Goal: Information Seeking & Learning: Learn about a topic

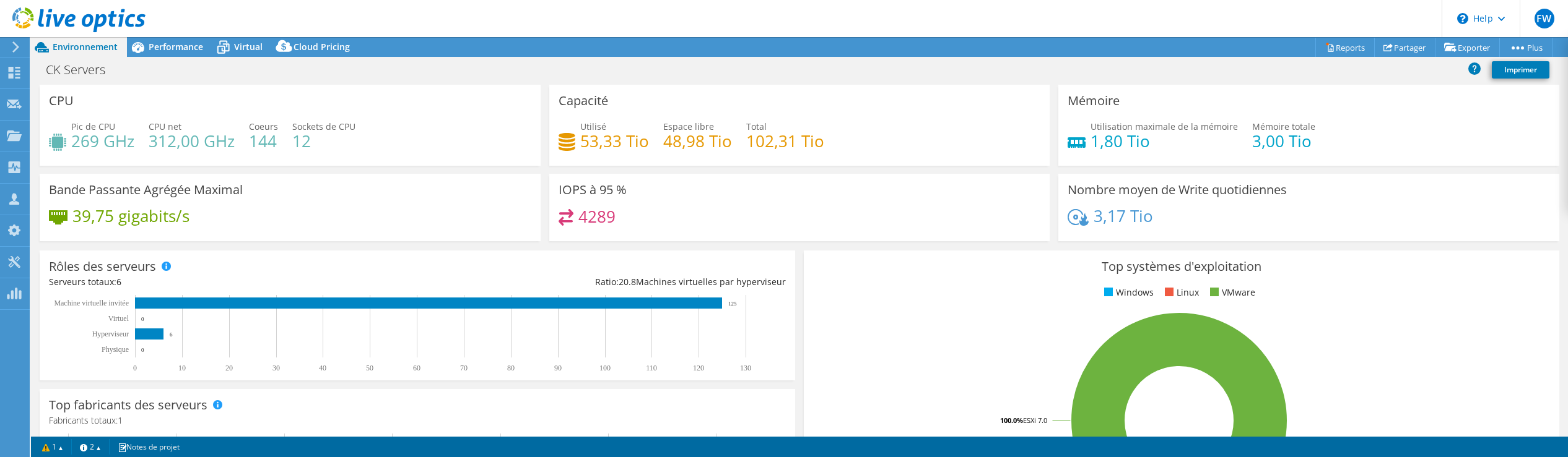
select select "USD"
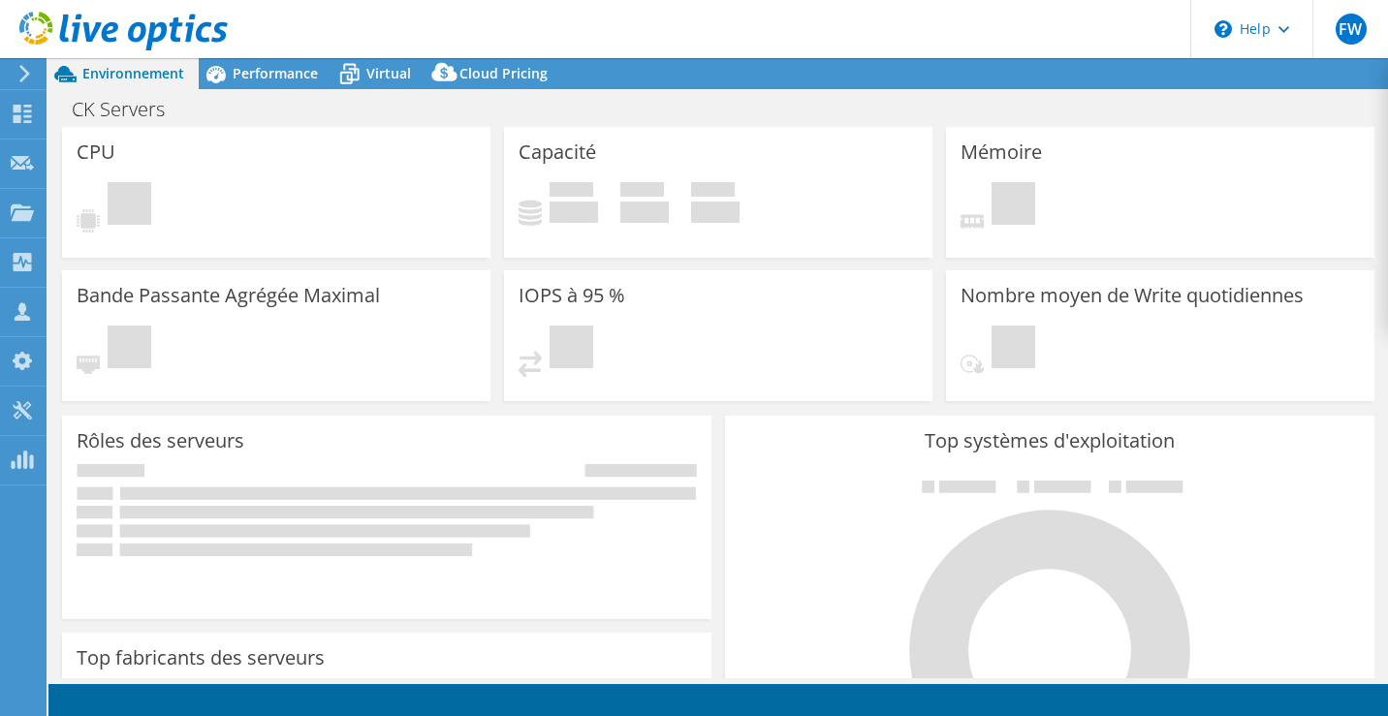
select select "USD"
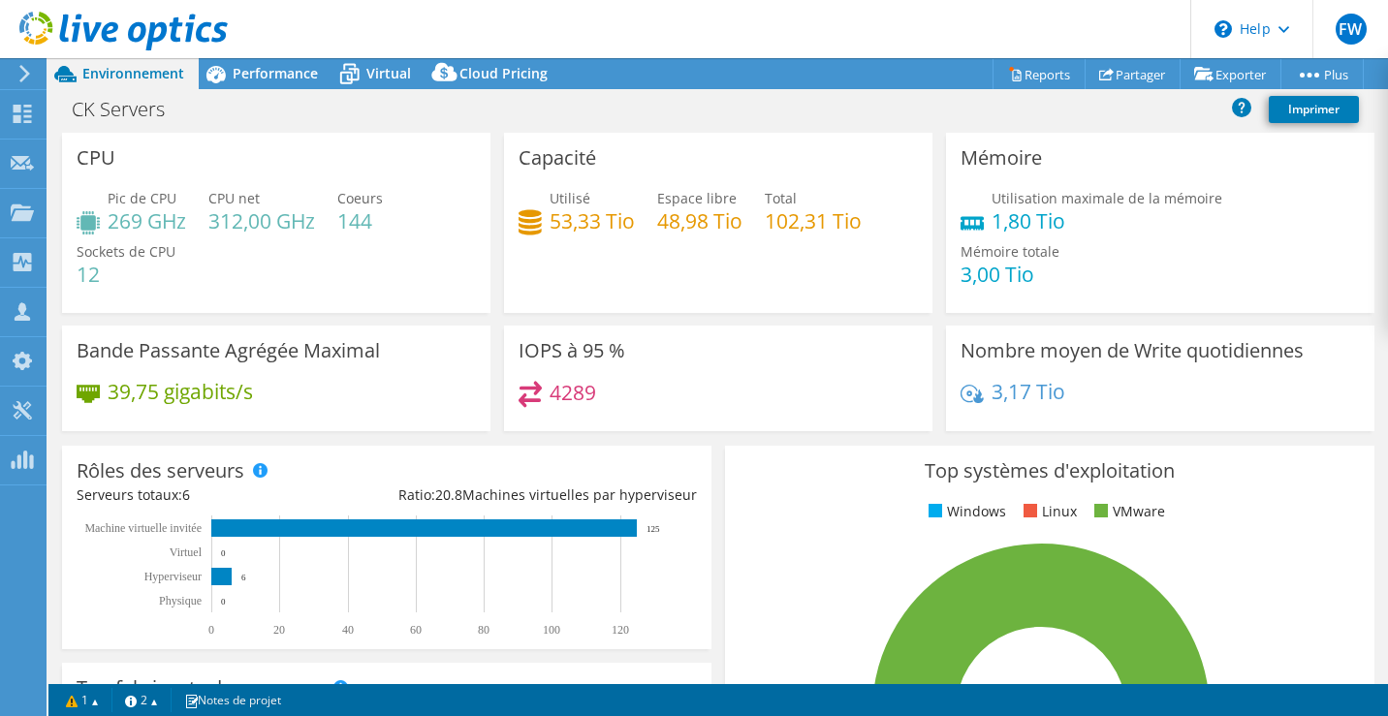
scroll to position [4, 0]
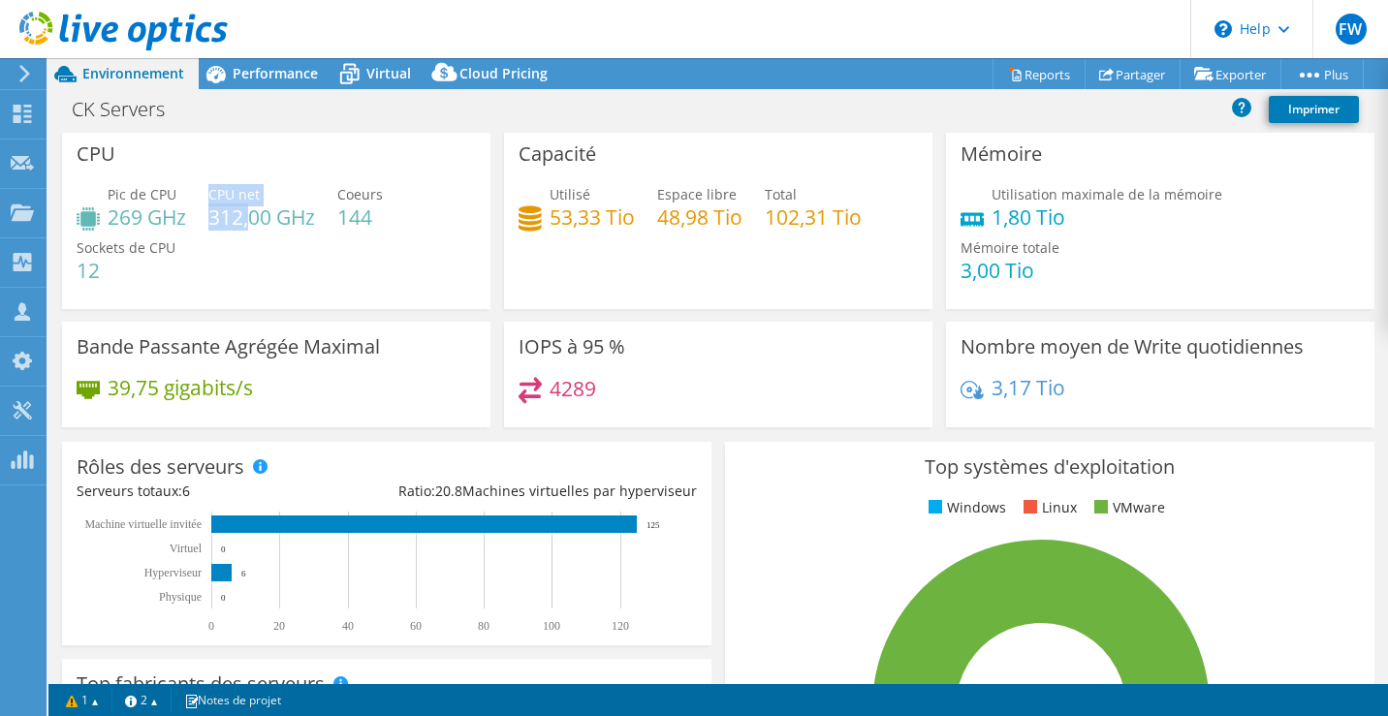
drag, startPoint x: 217, startPoint y: 218, endPoint x: 254, endPoint y: 219, distance: 36.9
click at [254, 219] on div "Pic de CPU 269 GHz CPU net 312,00 GHz Coeurs 144 Sockets de CPU 12" at bounding box center [276, 242] width 399 height 116
click at [264, 218] on h4 "312,00 GHz" at bounding box center [261, 216] width 107 height 21
drag, startPoint x: 217, startPoint y: 219, endPoint x: 248, endPoint y: 217, distance: 31.1
click at [248, 217] on h4 "312,00 GHz" at bounding box center [261, 216] width 107 height 21
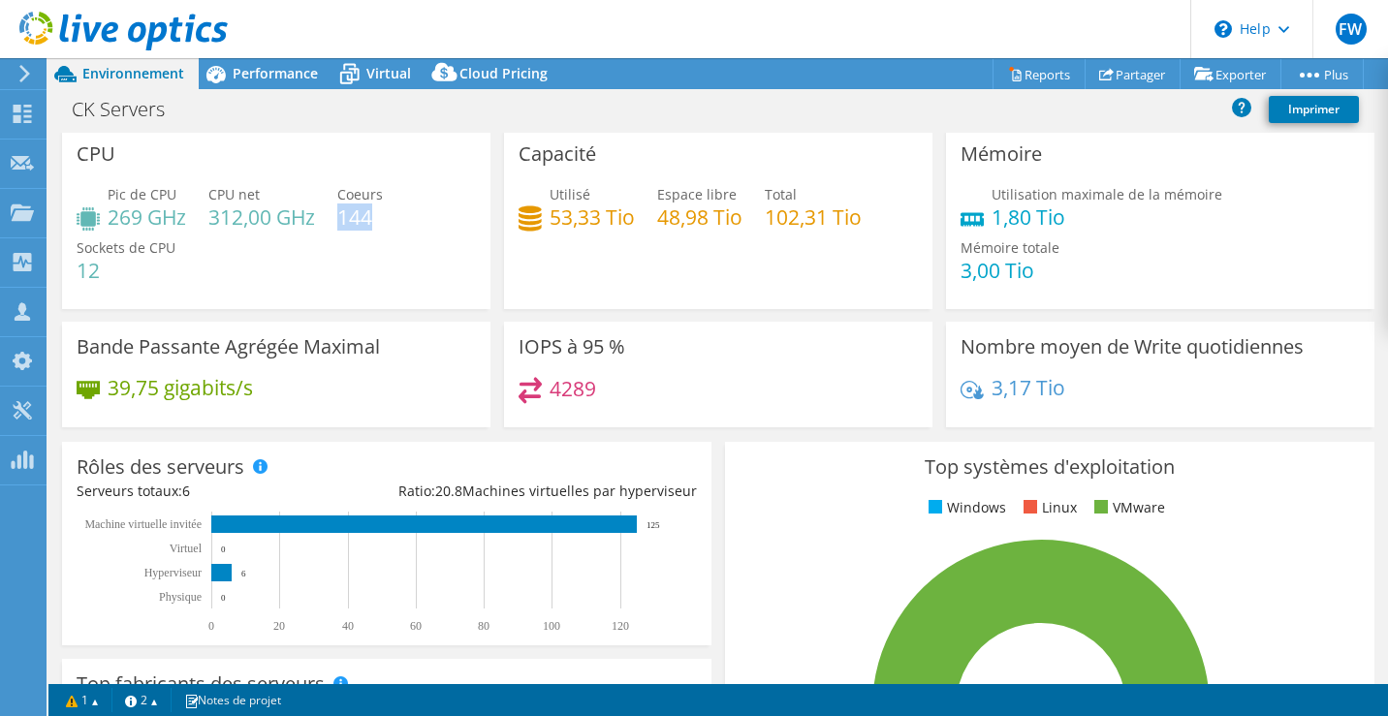
drag, startPoint x: 341, startPoint y: 214, endPoint x: 376, endPoint y: 218, distance: 35.1
click at [376, 218] on h4 "144" at bounding box center [360, 216] width 46 height 21
drag, startPoint x: 1228, startPoint y: 220, endPoint x: 1306, endPoint y: 222, distance: 77.6
click at [1306, 222] on div "Utilisation maximale de la mémoire 1,80 Tio Mémoire totale 3,00 Tio" at bounding box center [1160, 242] width 399 height 116
click at [1060, 260] on h4 "3,00 Tio" at bounding box center [1010, 270] width 99 height 21
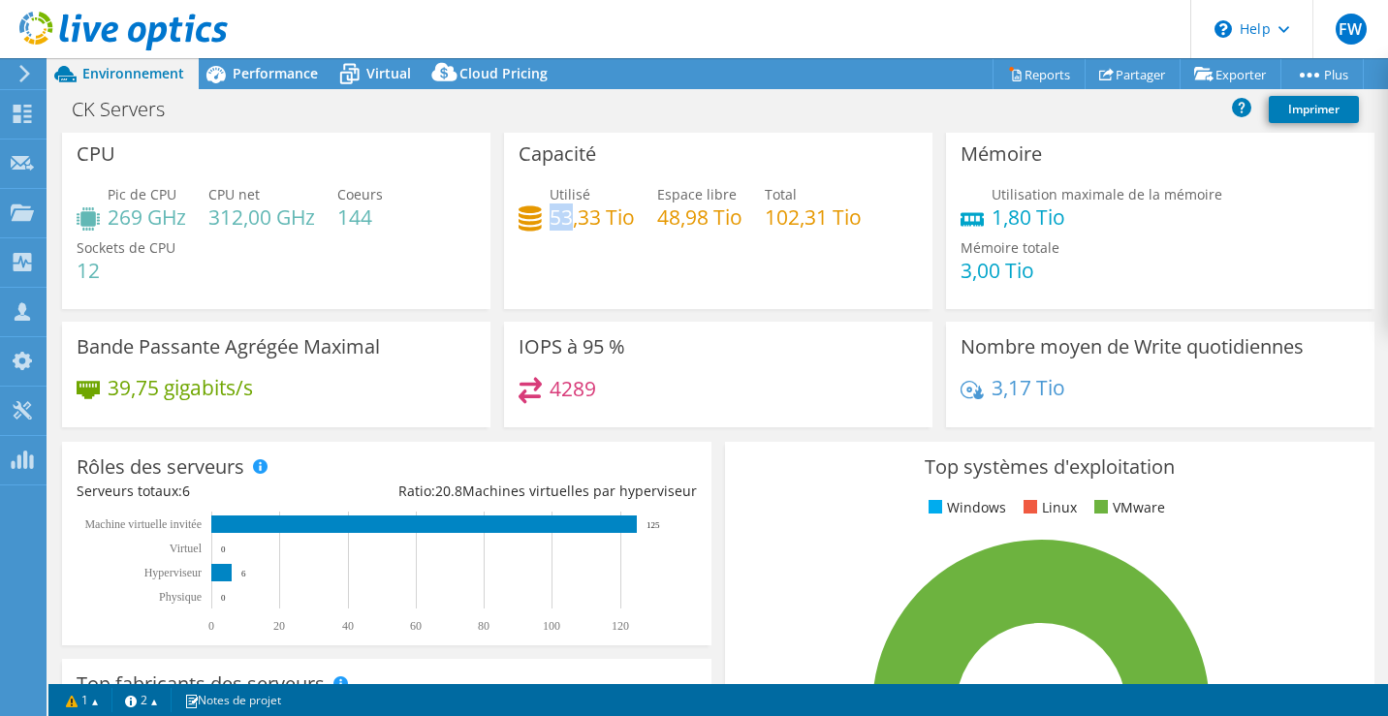
drag, startPoint x: 547, startPoint y: 219, endPoint x: 566, endPoint y: 218, distance: 19.4
click at [566, 218] on h4 "53,33 Tio" at bounding box center [592, 216] width 85 height 21
drag, startPoint x: 552, startPoint y: 223, endPoint x: 561, endPoint y: 226, distance: 10.1
click at [560, 226] on h4 "53,33 Tio" at bounding box center [592, 216] width 85 height 21
click at [573, 228] on h4 "53,33 Tio" at bounding box center [592, 216] width 85 height 21
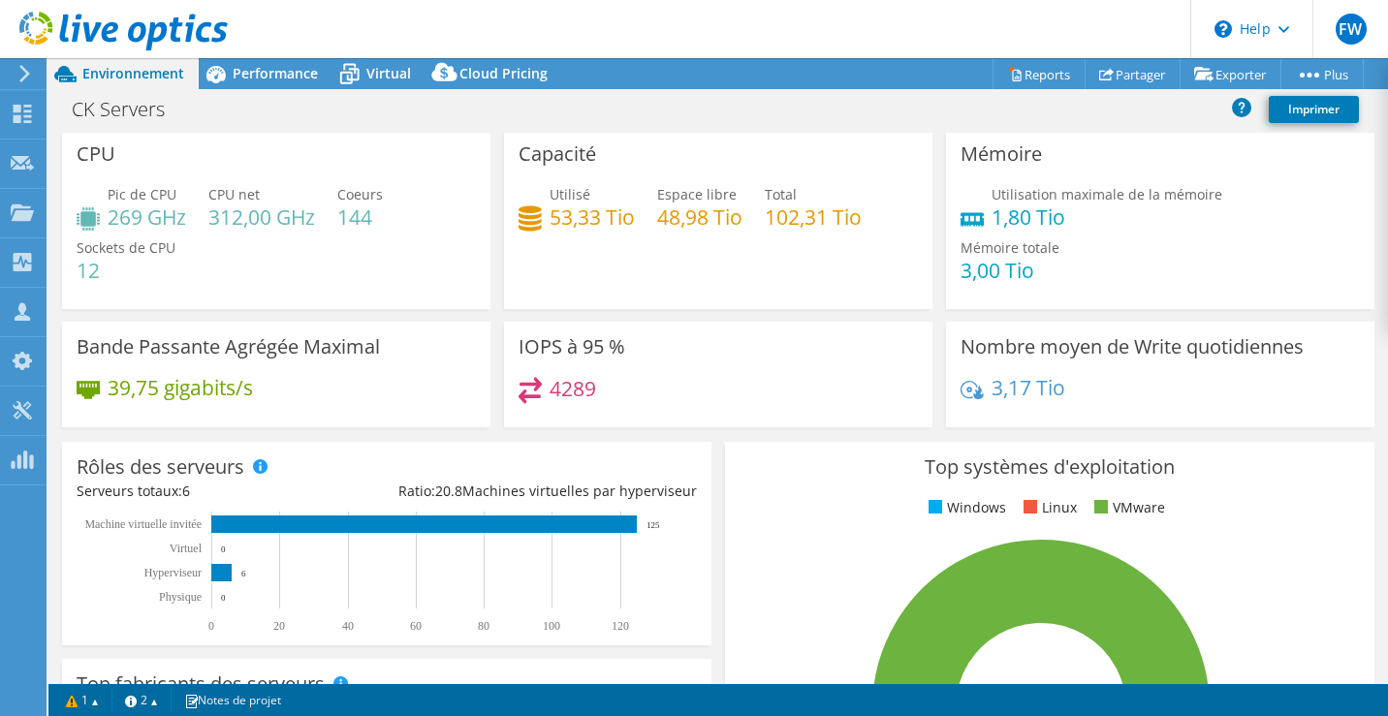
drag, startPoint x: 544, startPoint y: 222, endPoint x: 586, endPoint y: 222, distance: 42.7
click at [586, 222] on h4 "53,33 Tio" at bounding box center [592, 216] width 85 height 21
drag, startPoint x: 554, startPoint y: 227, endPoint x: 606, endPoint y: 233, distance: 52.7
click at [606, 233] on div "Utilisé 53,33 Tio Espace libre 48,98 Tio Total 102,31 Tio" at bounding box center [718, 215] width 399 height 63
click at [554, 217] on h4 "53,33 Tio" at bounding box center [592, 216] width 85 height 21
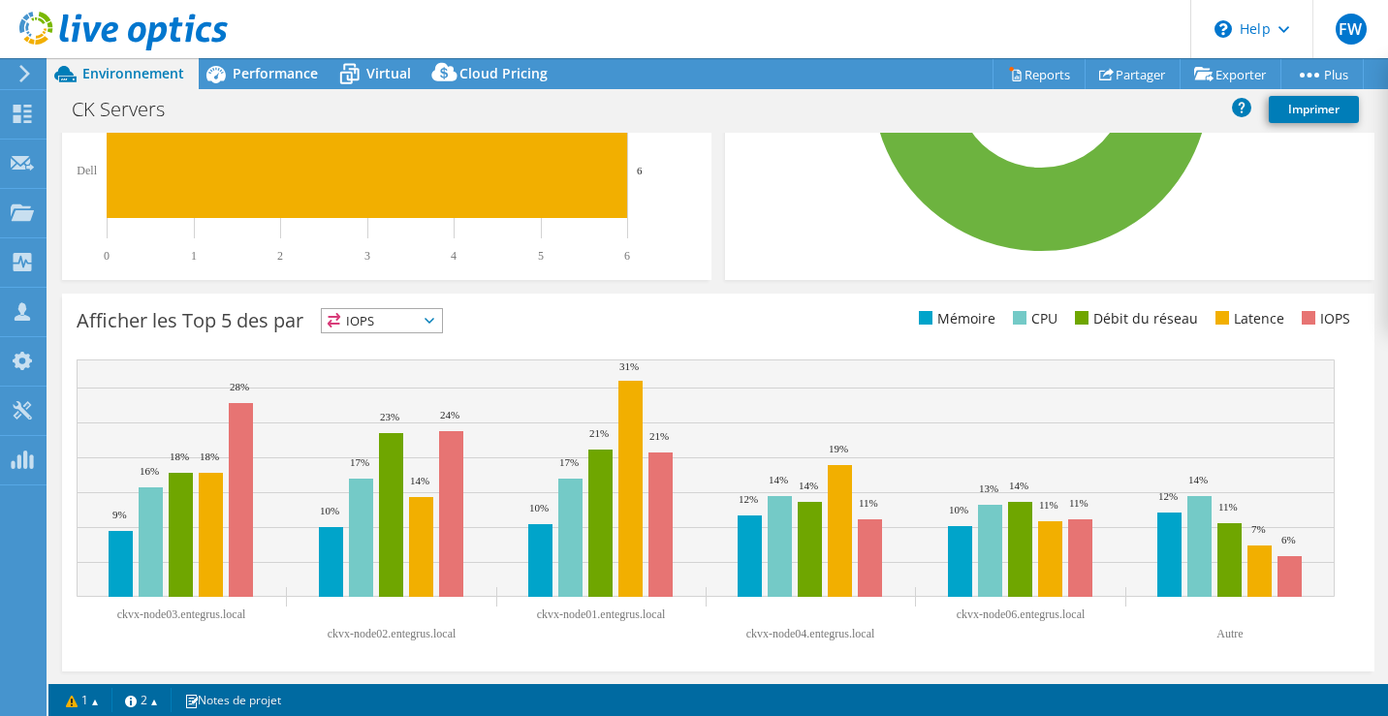
scroll to position [626, 0]
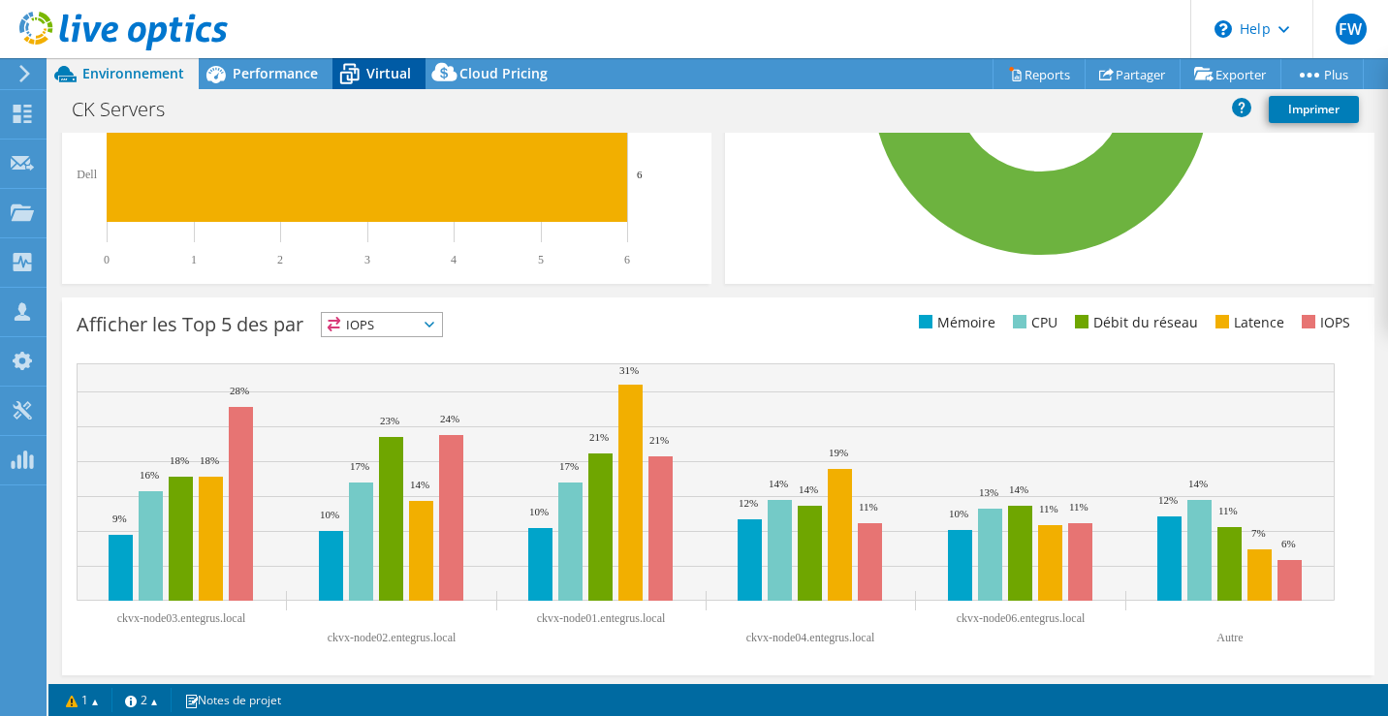
click at [360, 76] on icon at bounding box center [350, 74] width 34 height 34
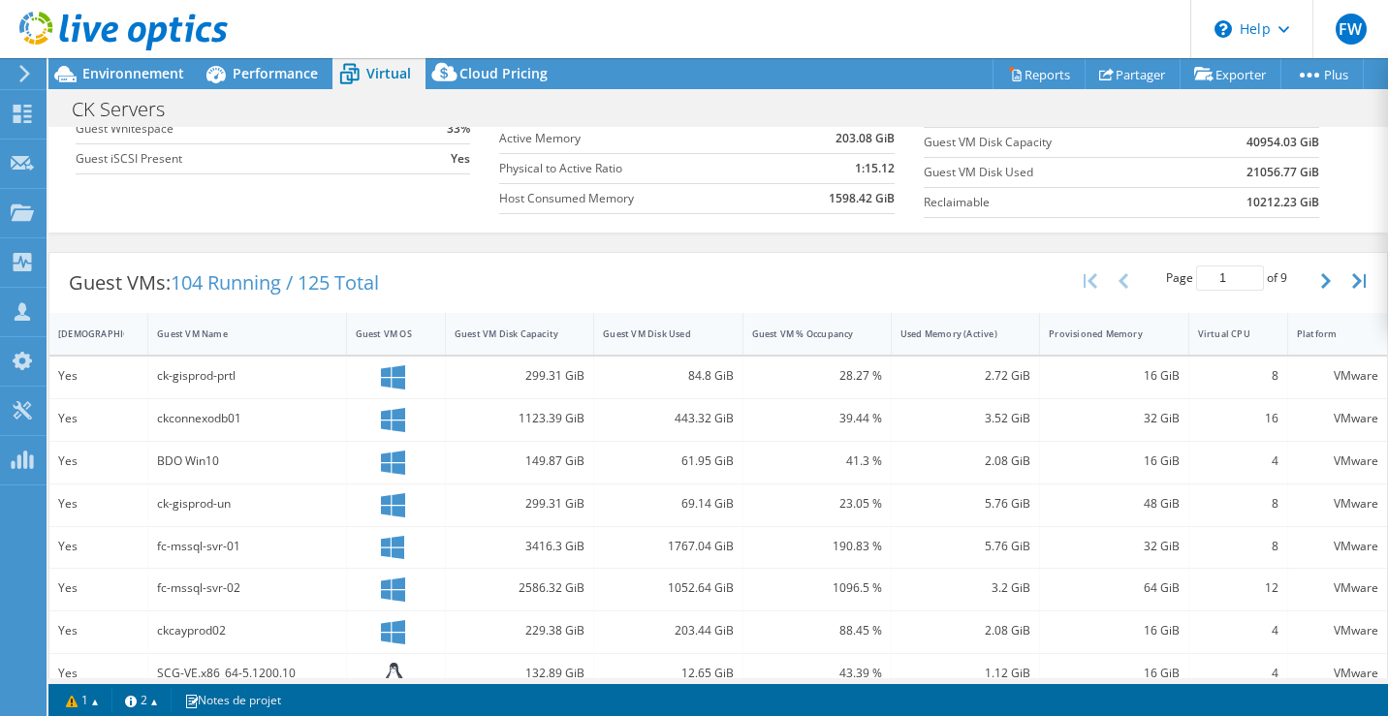
scroll to position [165, 0]
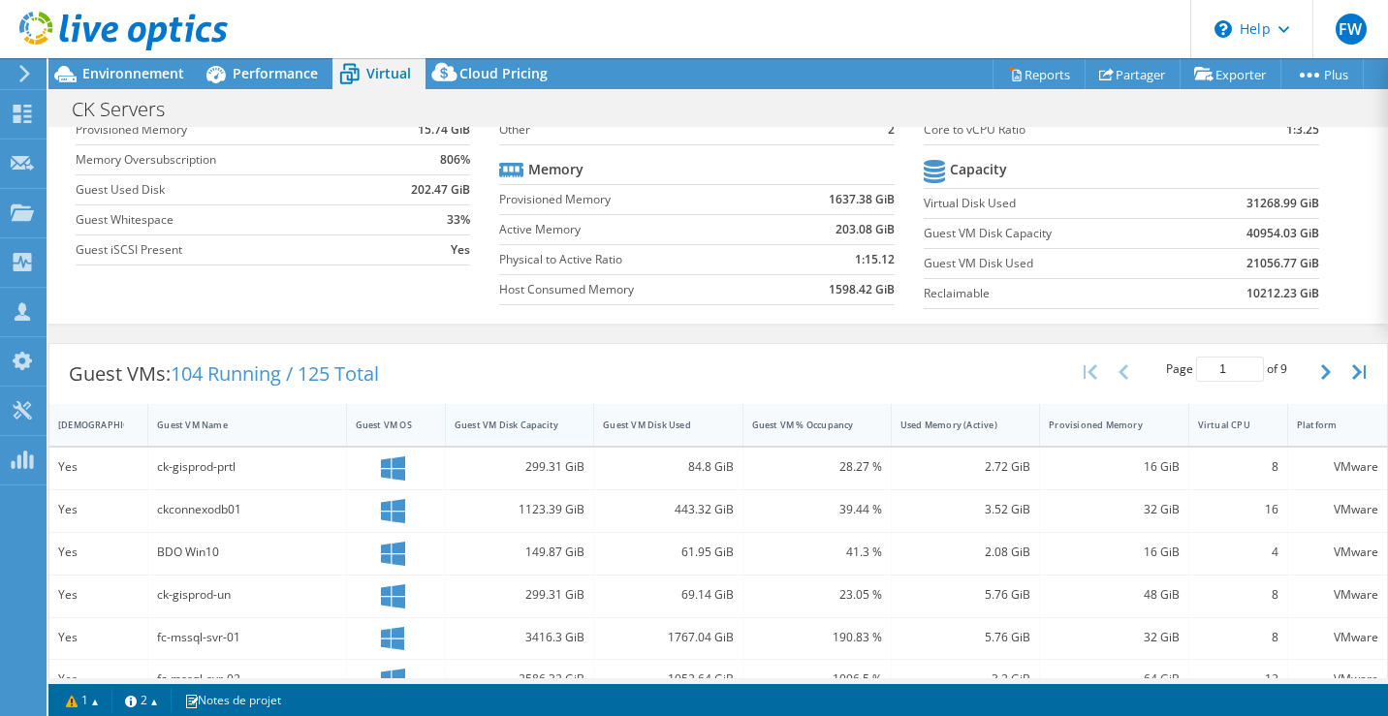
click at [556, 433] on div "Guest VM Disk Capacity" at bounding box center [508, 425] width 124 height 30
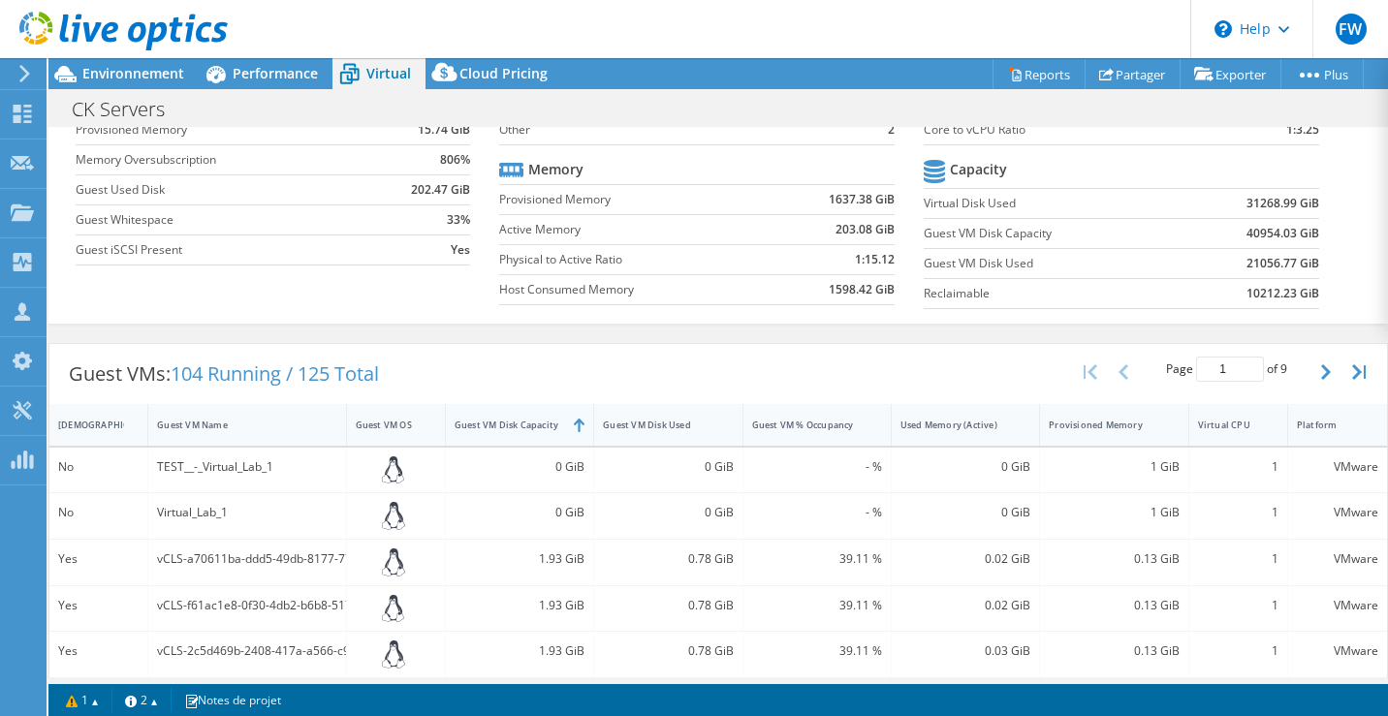
click at [556, 433] on div "Guest VM Disk Capacity" at bounding box center [508, 425] width 124 height 30
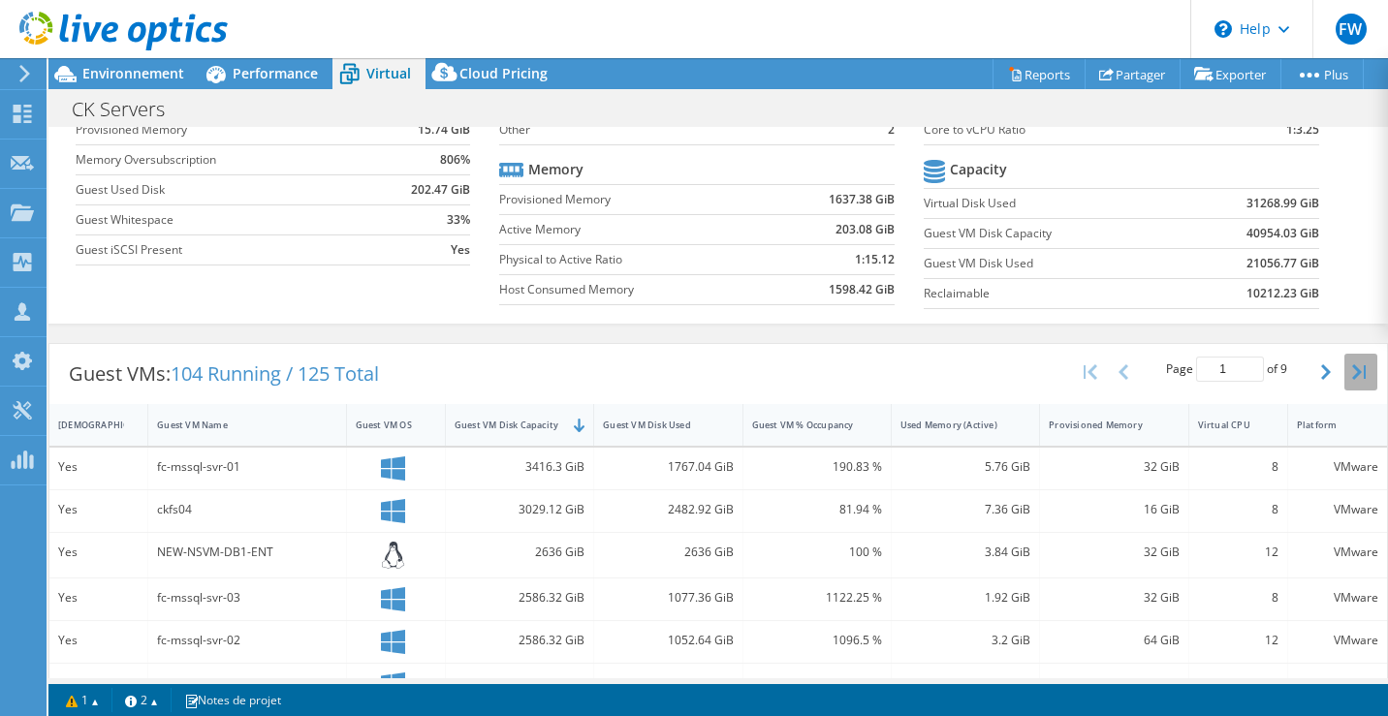
click at [1351, 379] on button "button" at bounding box center [1361, 372] width 33 height 37
type input "9"
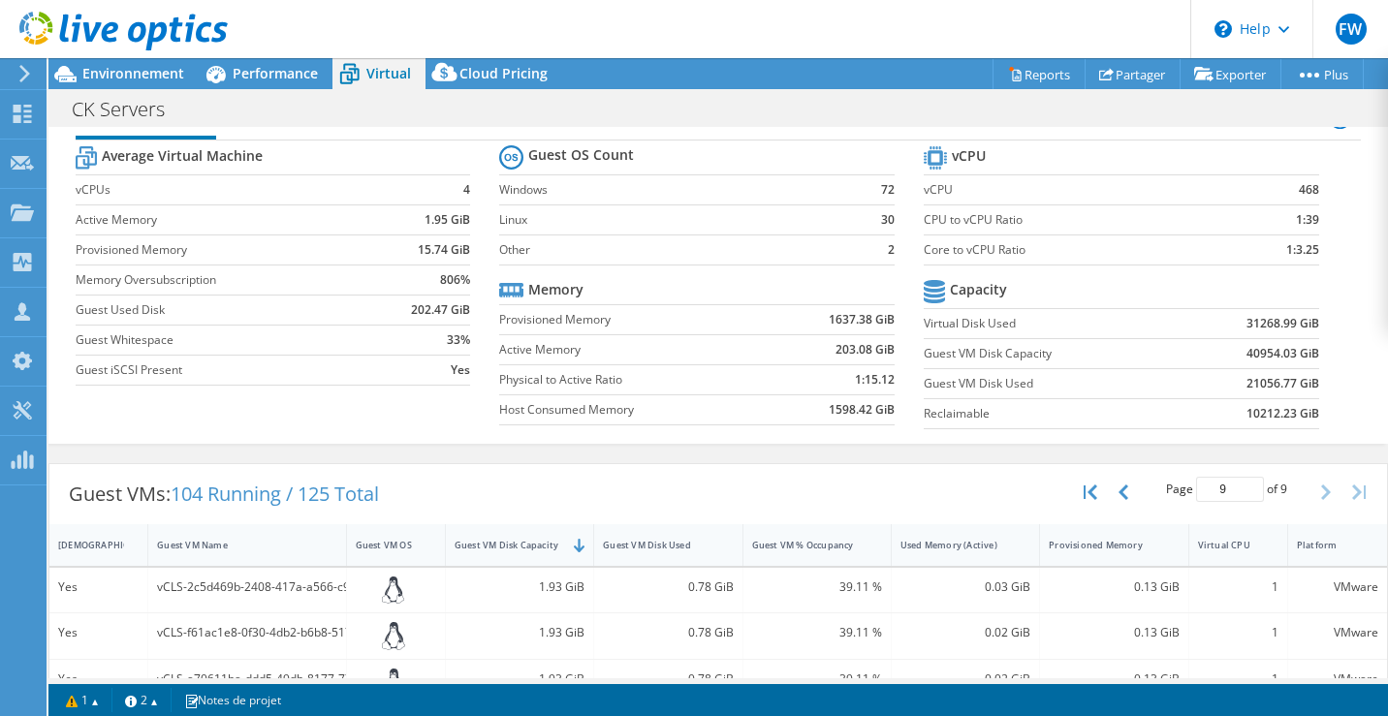
scroll to position [0, 0]
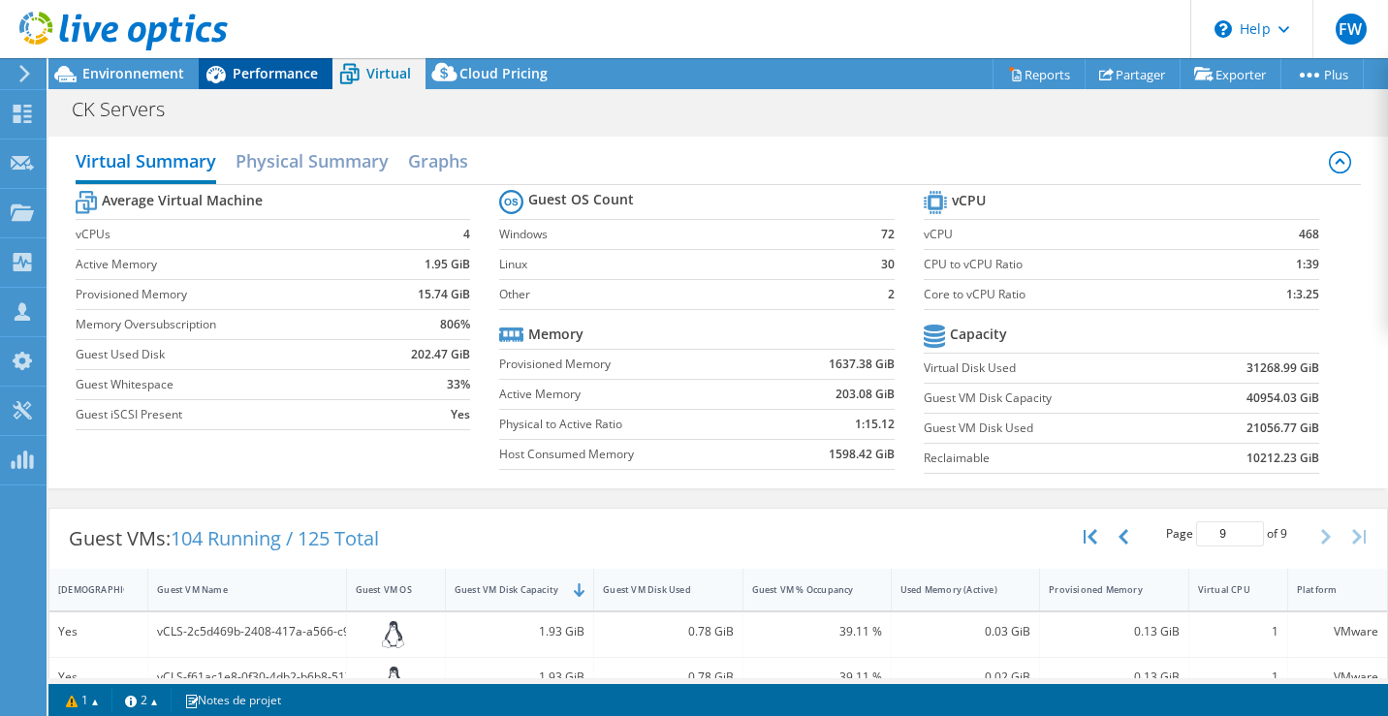
click at [270, 73] on span "Performance" at bounding box center [275, 73] width 85 height 18
